Goal: Task Accomplishment & Management: Manage account settings

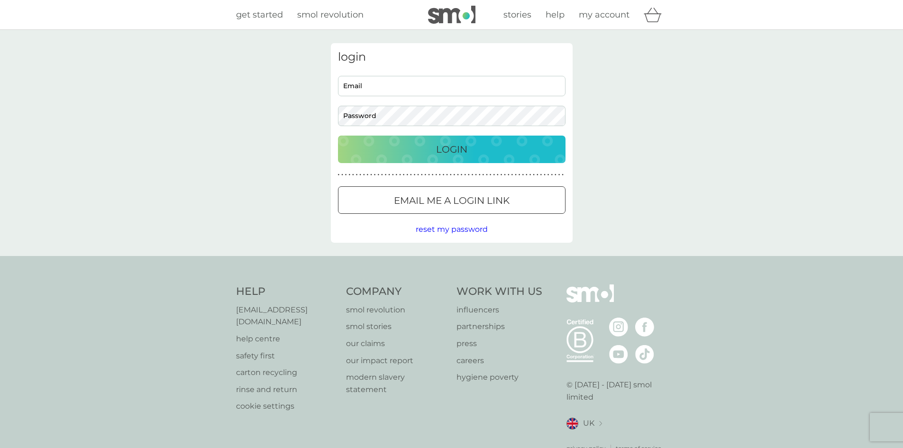
type input "[EMAIL_ADDRESS][DOMAIN_NAME]"
click at [425, 157] on button "Login" at bounding box center [452, 149] width 228 height 27
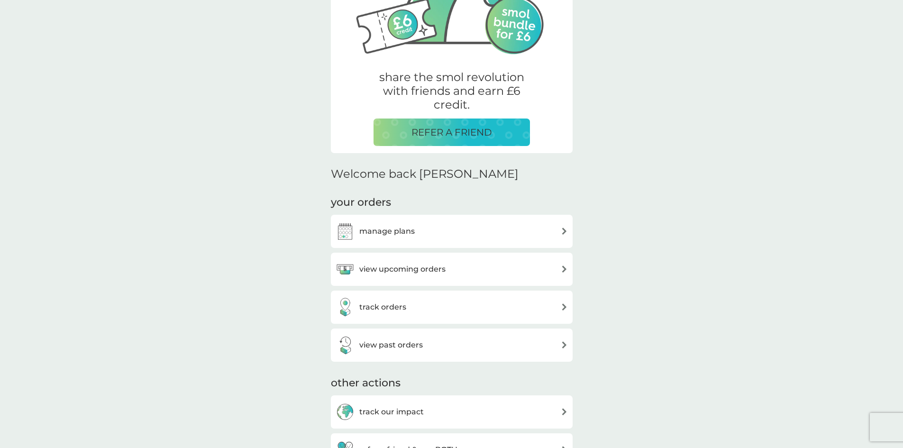
scroll to position [142, 0]
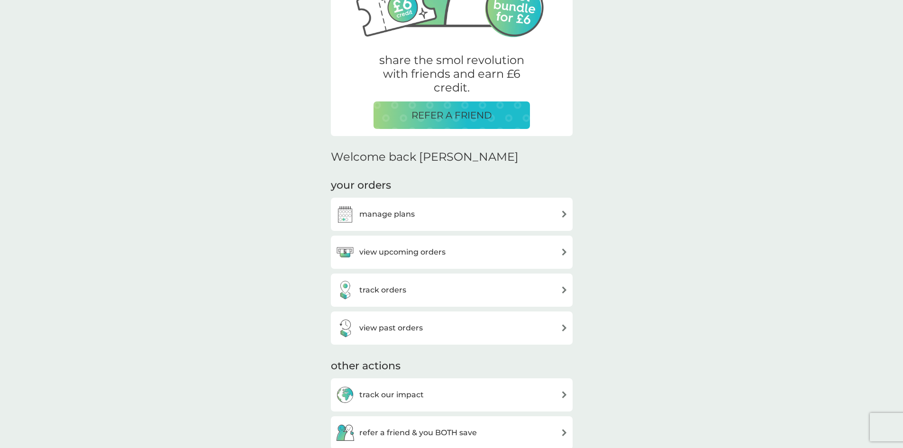
click at [365, 215] on h3 "manage plans" at bounding box center [386, 214] width 55 height 12
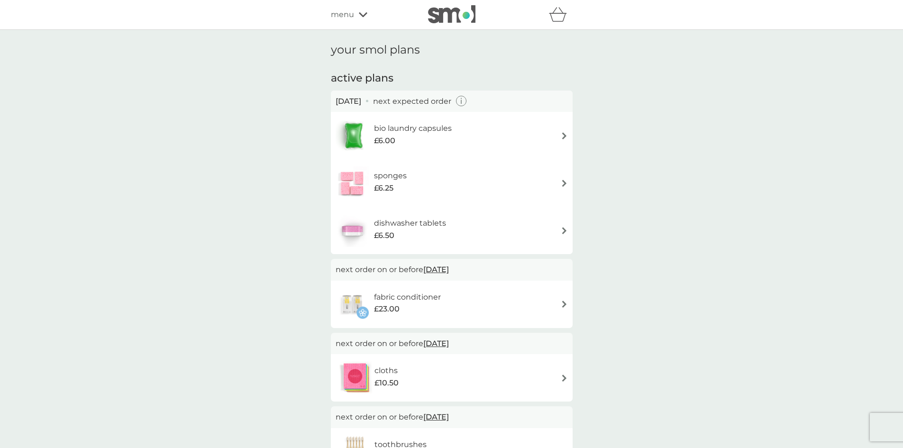
click at [441, 137] on div "£6.00" at bounding box center [413, 141] width 78 height 12
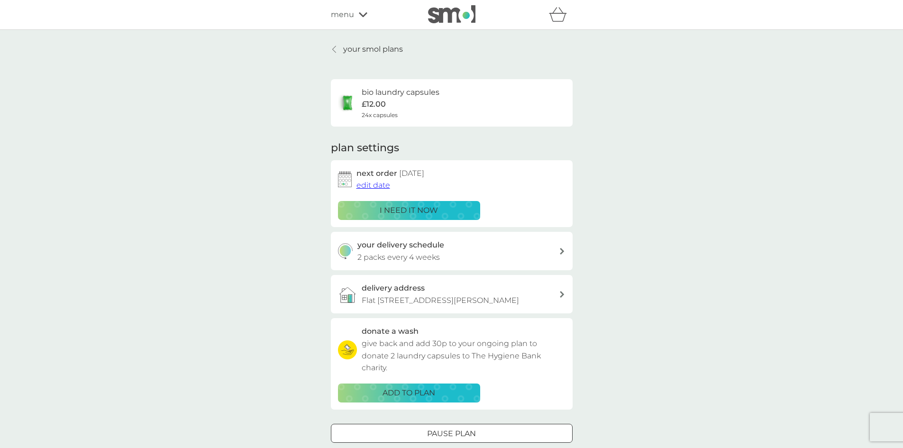
scroll to position [47, 0]
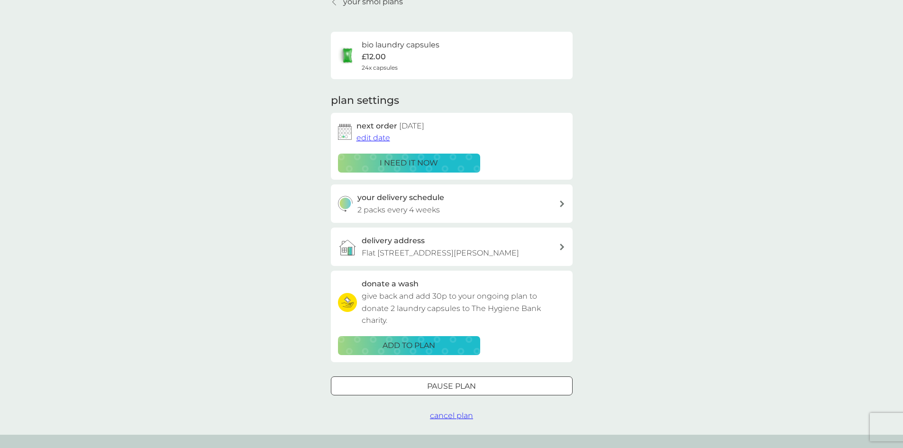
click at [383, 140] on span "edit date" at bounding box center [374, 137] width 34 height 9
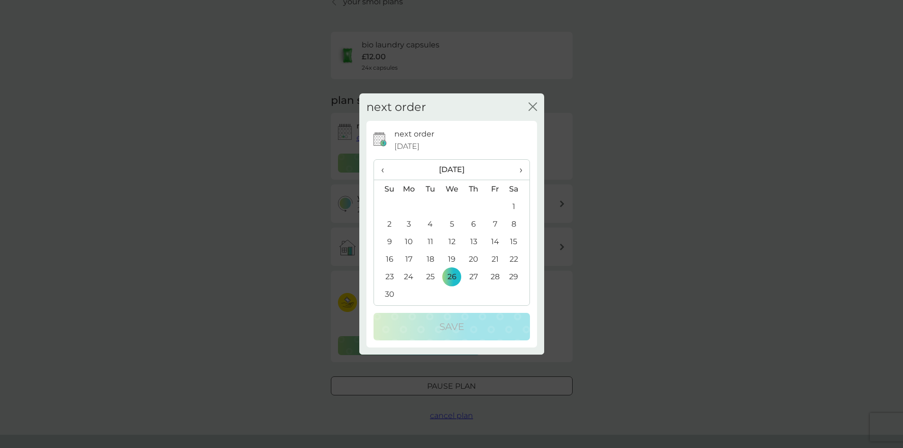
click at [523, 169] on th "›" at bounding box center [517, 170] width 24 height 20
click at [382, 222] on td "4" at bounding box center [386, 224] width 24 height 18
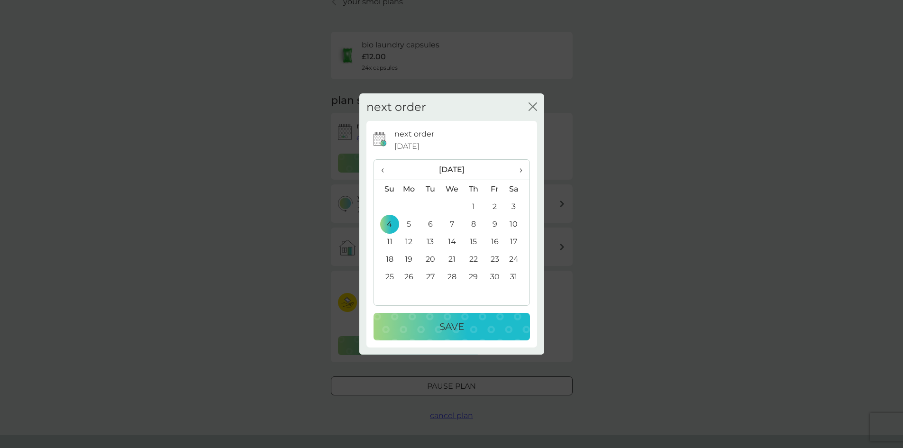
click at [448, 320] on p "Save" at bounding box center [452, 326] width 25 height 15
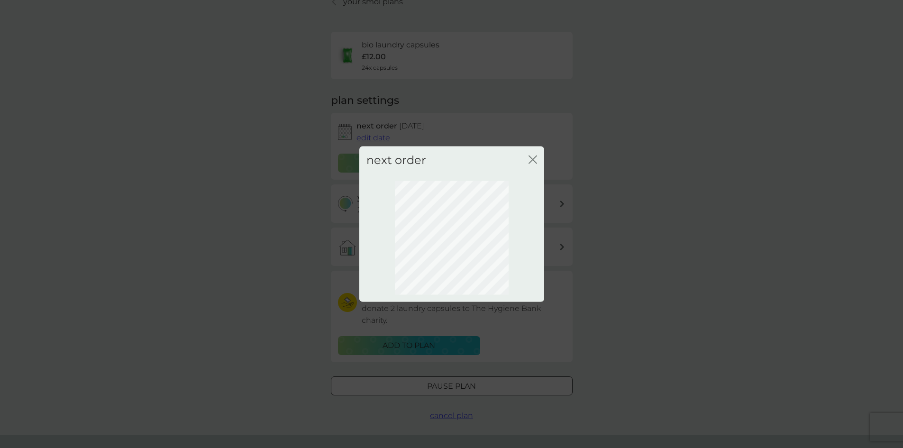
scroll to position [0, 0]
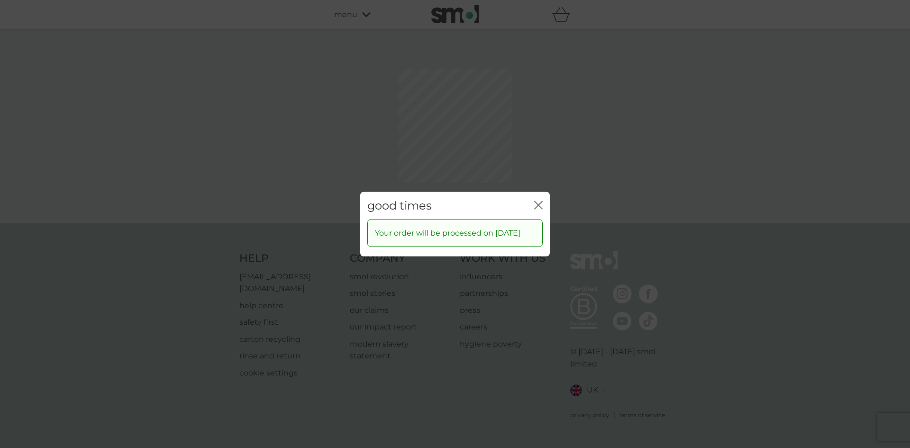
click at [532, 206] on div "good times close" at bounding box center [455, 206] width 190 height 28
click at [540, 201] on icon "close" at bounding box center [538, 205] width 9 height 9
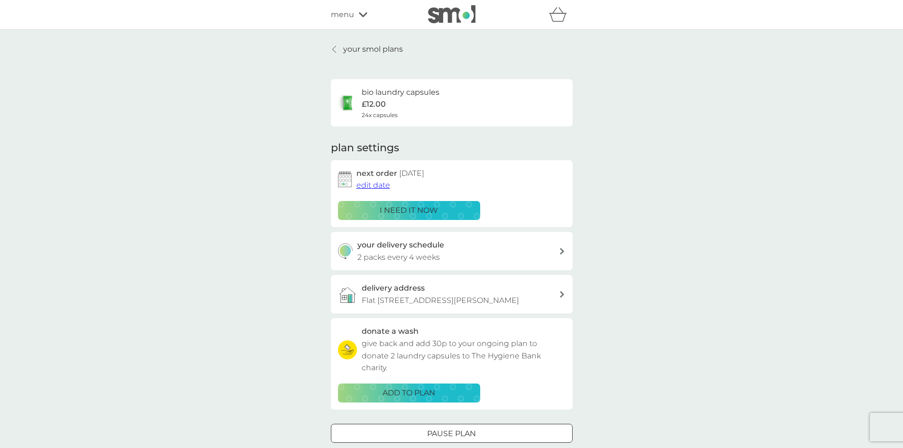
click at [340, 54] on link "your smol plans" at bounding box center [367, 49] width 72 height 12
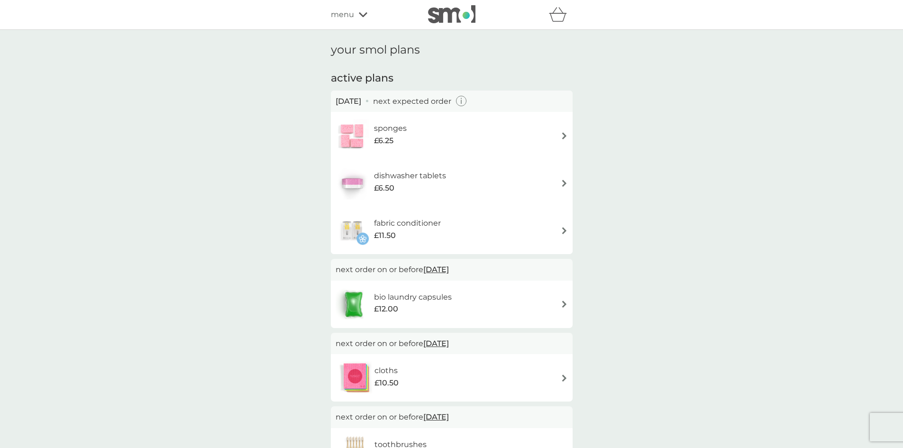
click at [554, 137] on div "sponges £6.25" at bounding box center [452, 135] width 232 height 33
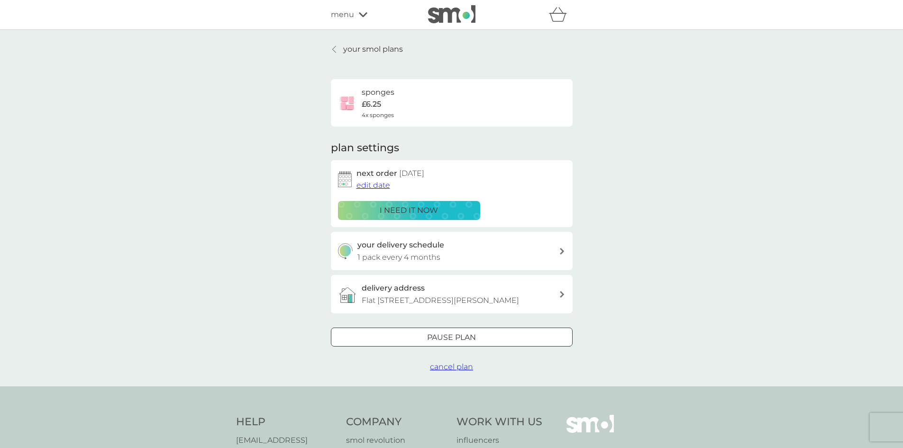
click at [375, 183] on span "edit date" at bounding box center [374, 185] width 34 height 9
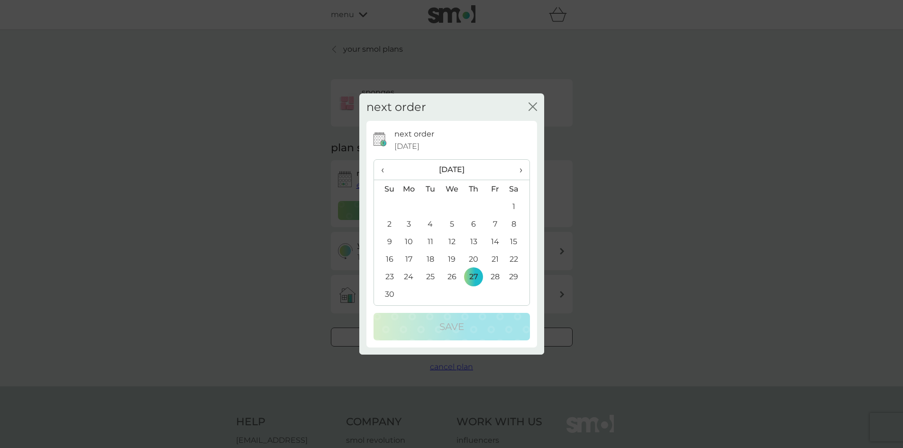
click at [319, 148] on div "next order close next order 27 Nov 2025 ‹ November 2025 › Su Mo Tu We Th Fr Sa …" at bounding box center [451, 224] width 903 height 448
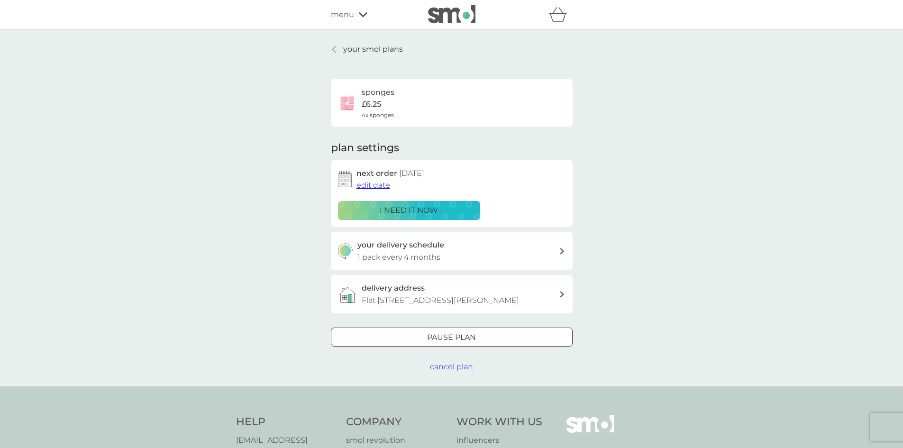
click at [377, 185] on span "edit date" at bounding box center [374, 185] width 34 height 9
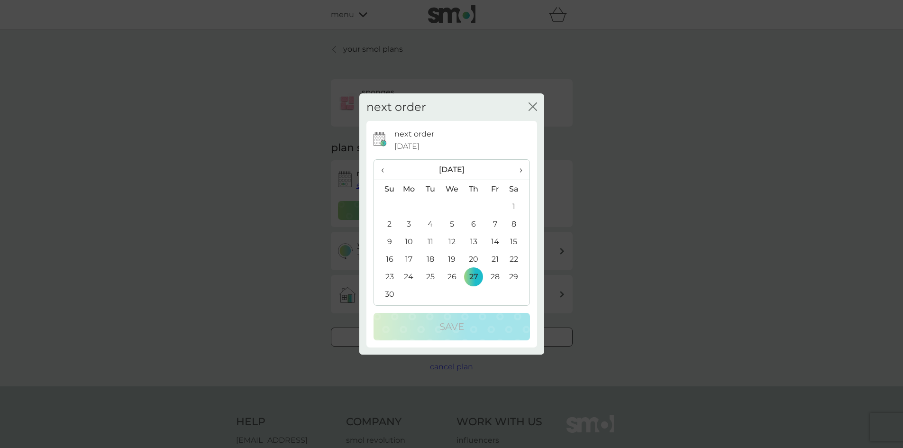
click at [529, 109] on icon "close" at bounding box center [533, 106] width 9 height 9
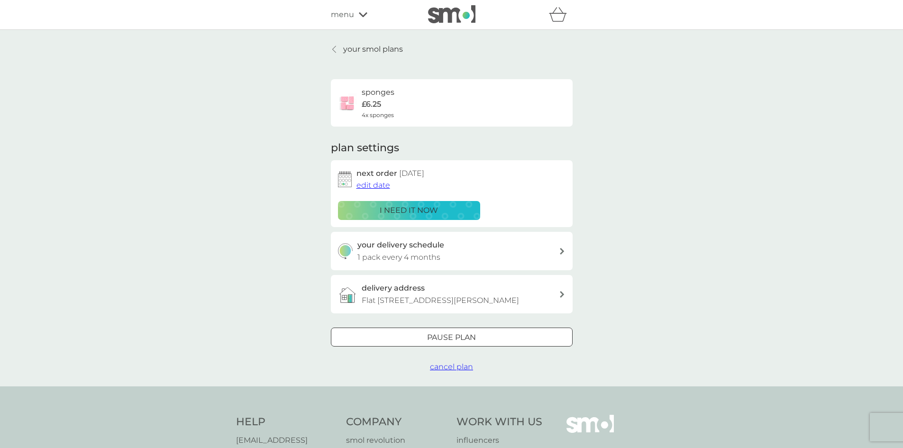
click at [529, 109] on div "sponges £6.25 4x sponges" at bounding box center [452, 102] width 228 height 33
click at [385, 183] on span "edit date" at bounding box center [374, 185] width 34 height 9
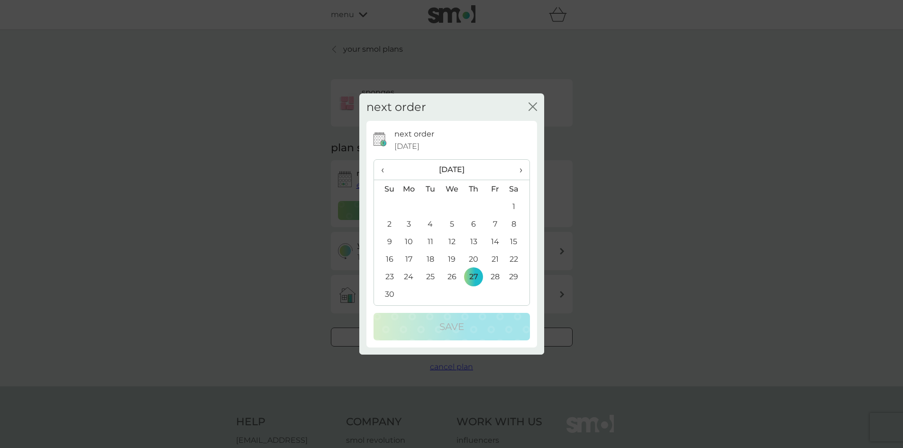
click at [518, 165] on span "›" at bounding box center [517, 170] width 9 height 20
click at [391, 219] on td "4" at bounding box center [386, 224] width 24 height 18
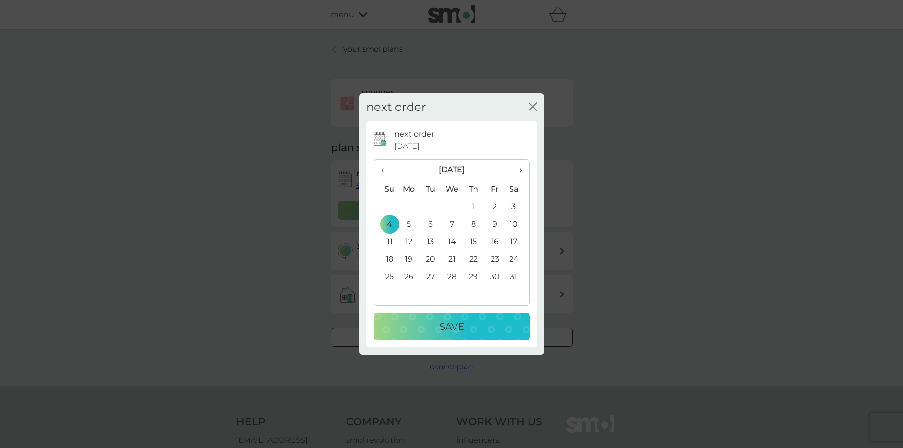
click at [460, 328] on p "Save" at bounding box center [452, 326] width 25 height 15
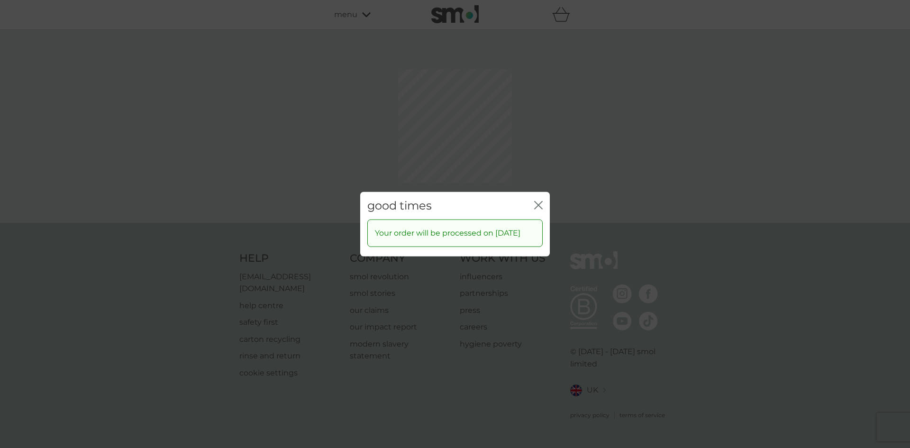
click at [541, 201] on icon "close" at bounding box center [538, 205] width 9 height 9
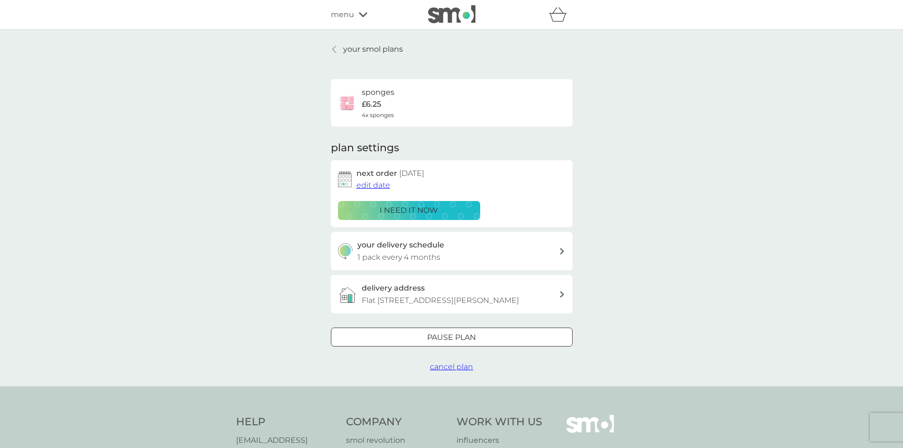
click at [350, 48] on p "your smol plans" at bounding box center [373, 49] width 60 height 12
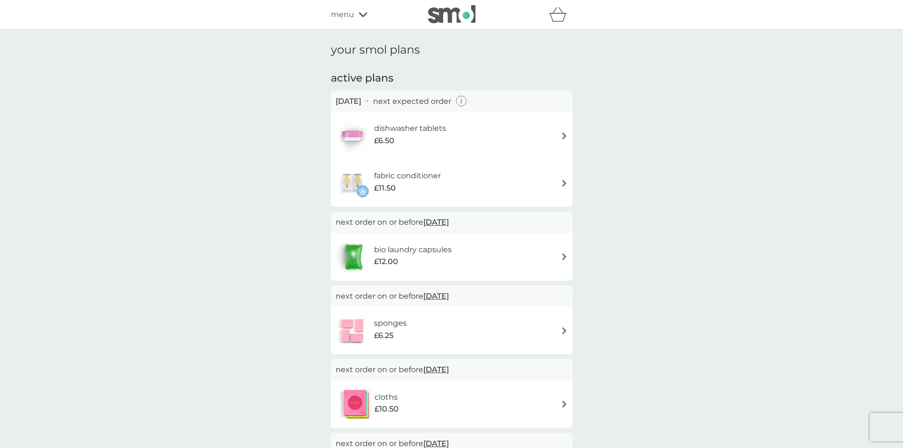
click at [565, 130] on div "dishwasher tablets £6.50" at bounding box center [452, 135] width 232 height 33
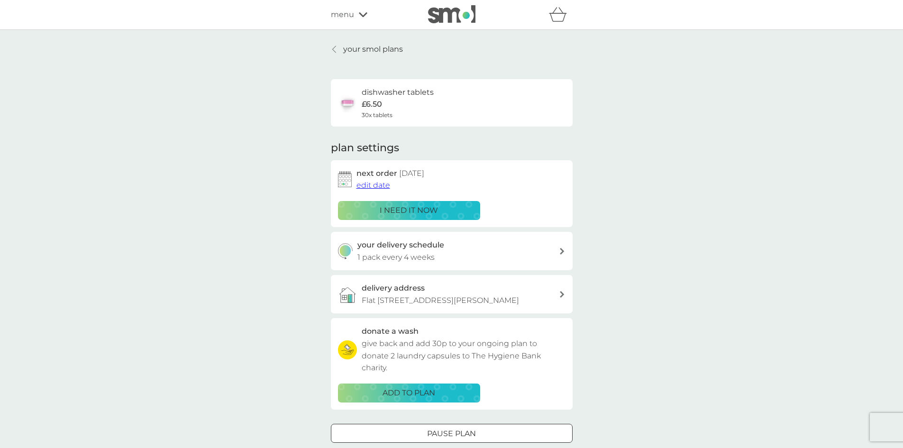
click at [372, 185] on span "edit date" at bounding box center [374, 185] width 34 height 9
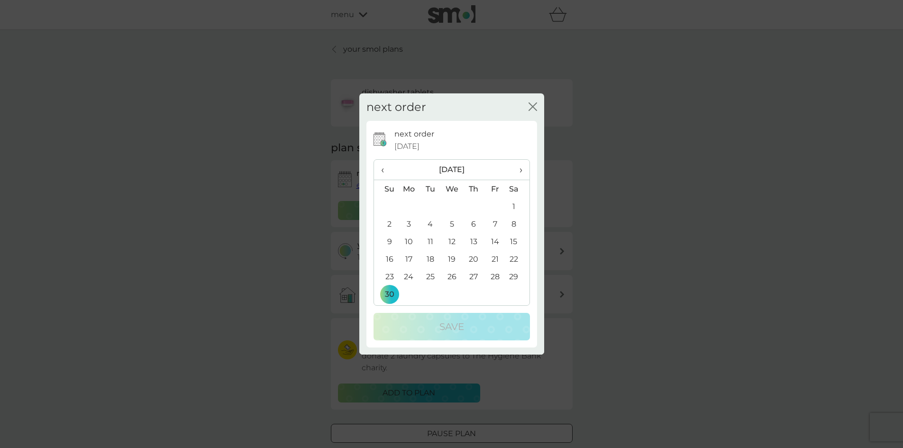
click at [517, 167] on span "›" at bounding box center [517, 170] width 9 height 20
click at [386, 225] on td "4" at bounding box center [386, 224] width 24 height 18
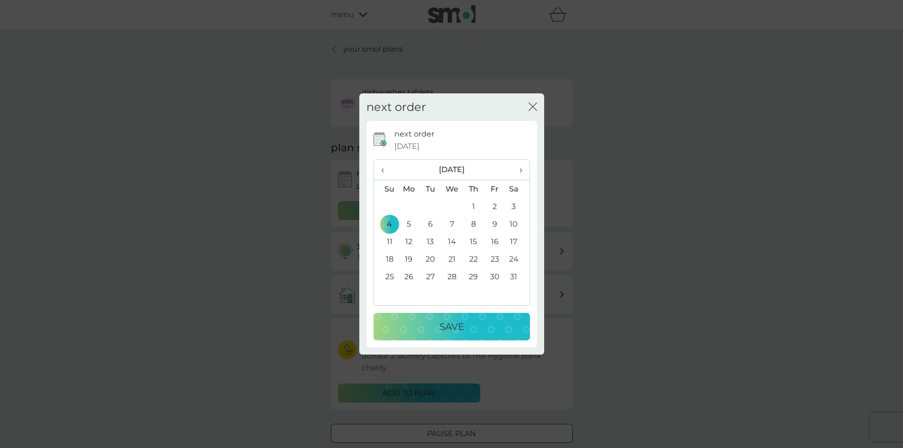
click at [456, 325] on p "Save" at bounding box center [452, 326] width 25 height 15
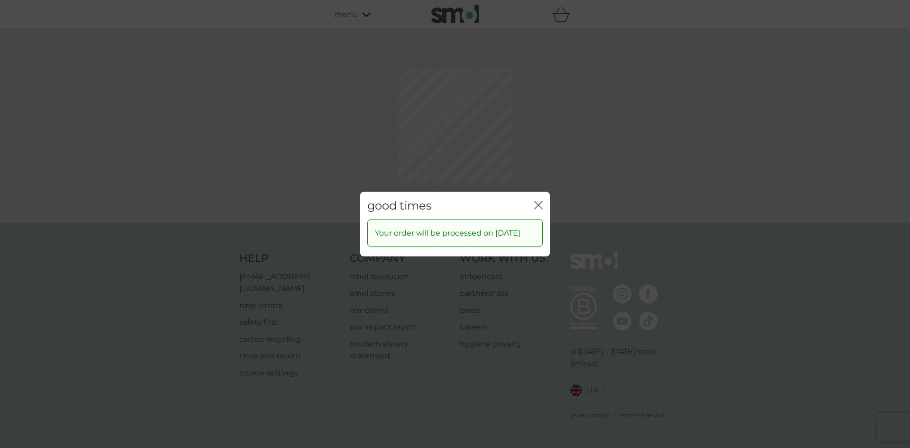
click at [541, 202] on icon "close" at bounding box center [538, 205] width 9 height 9
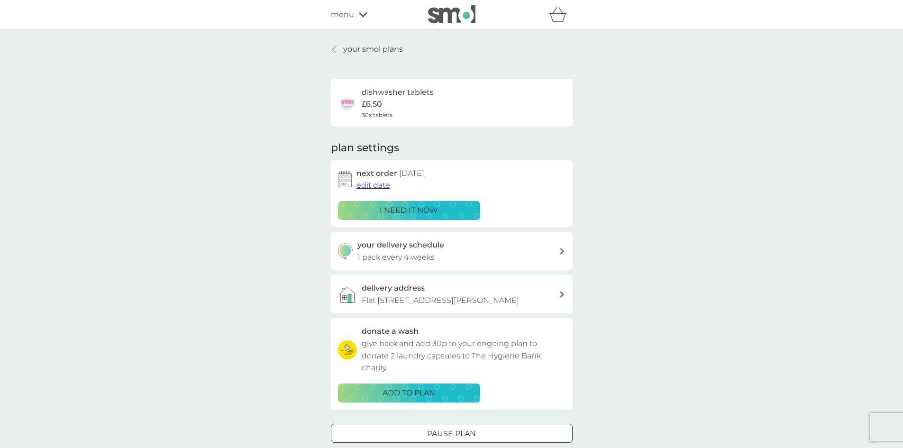
click at [352, 54] on p "your smol plans" at bounding box center [373, 49] width 60 height 12
